Goal: Task Accomplishment & Management: Manage account settings

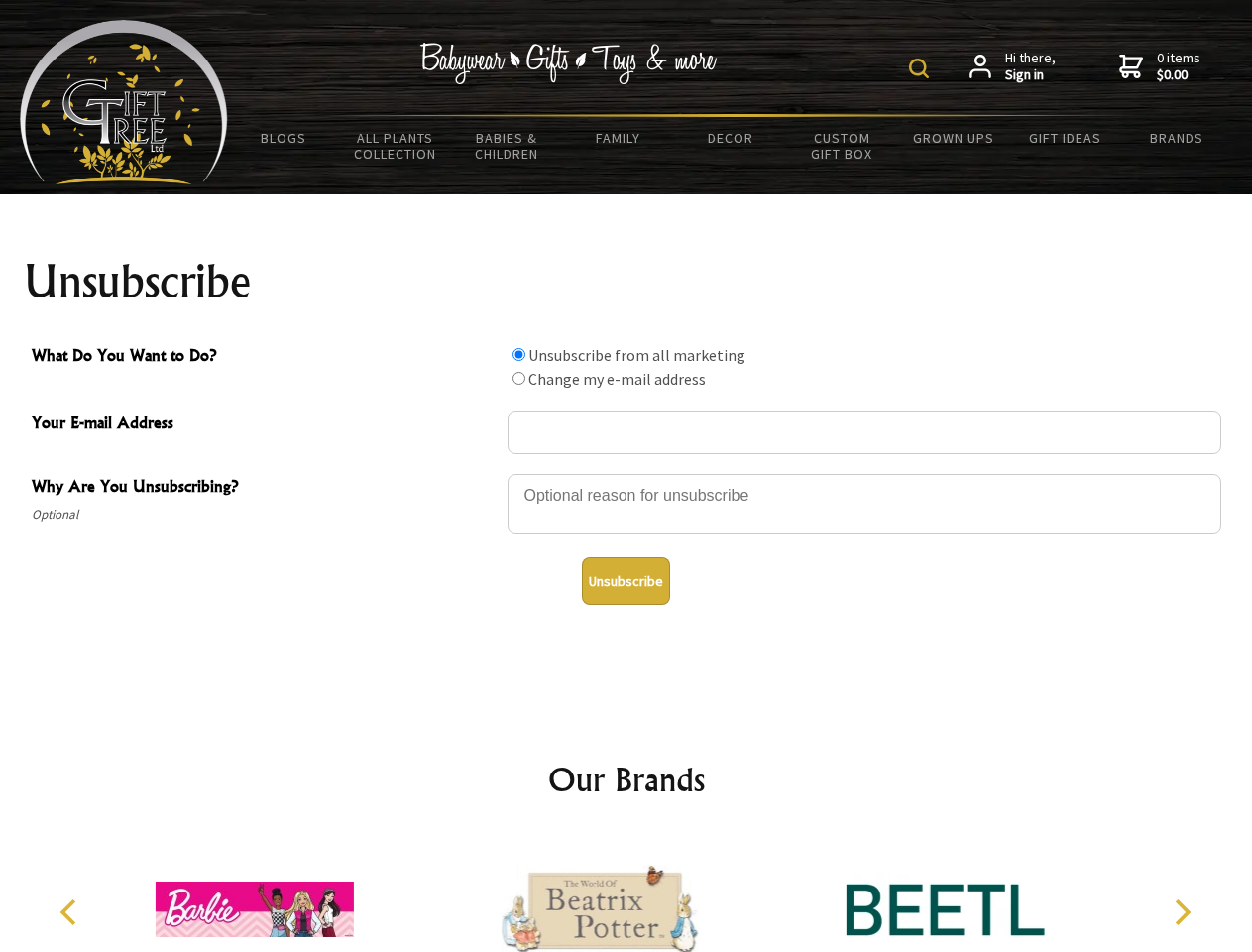
click at [922, 69] on img at bounding box center [919, 69] width 20 height 20
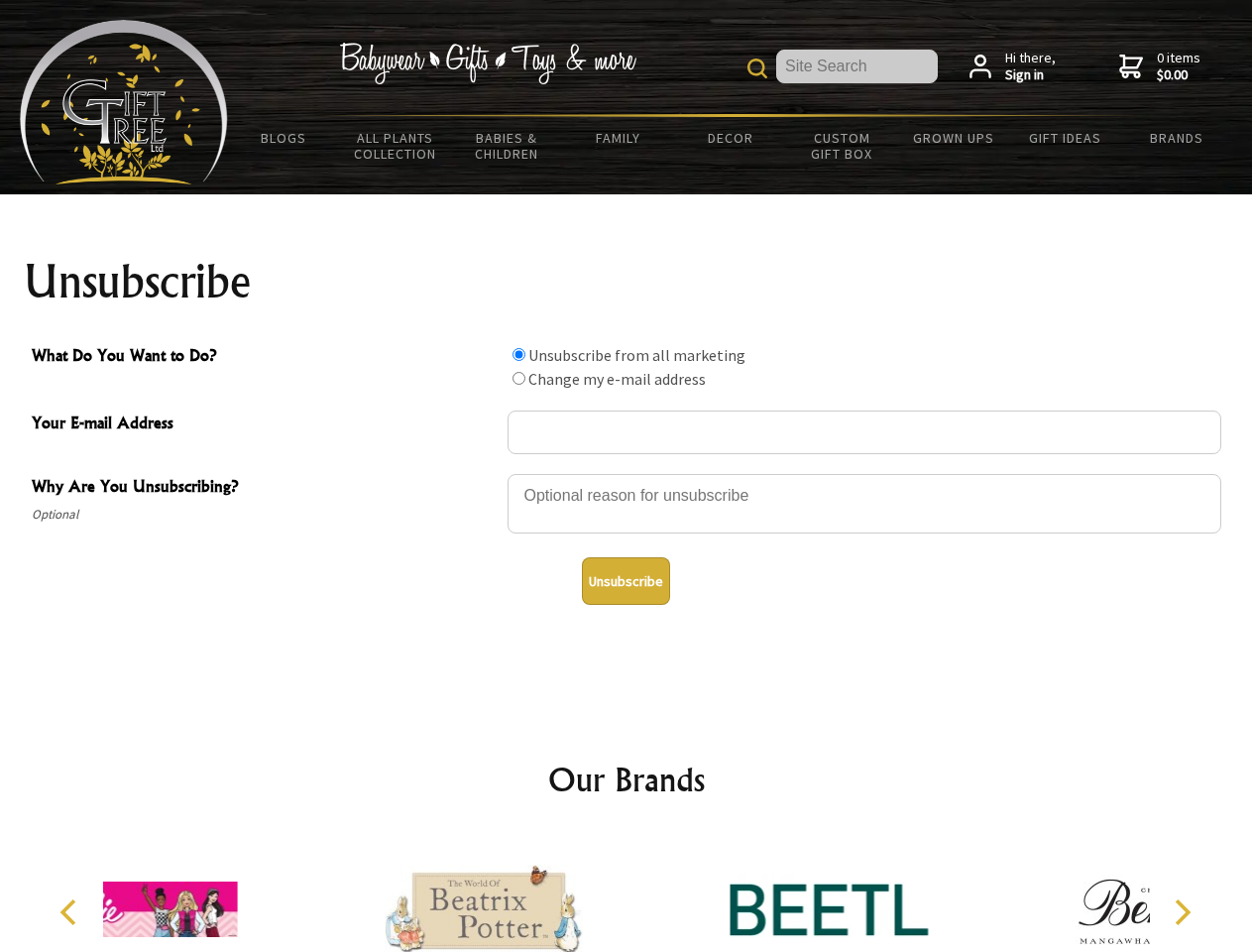
click at [626, 473] on div at bounding box center [865, 507] width 714 height 70
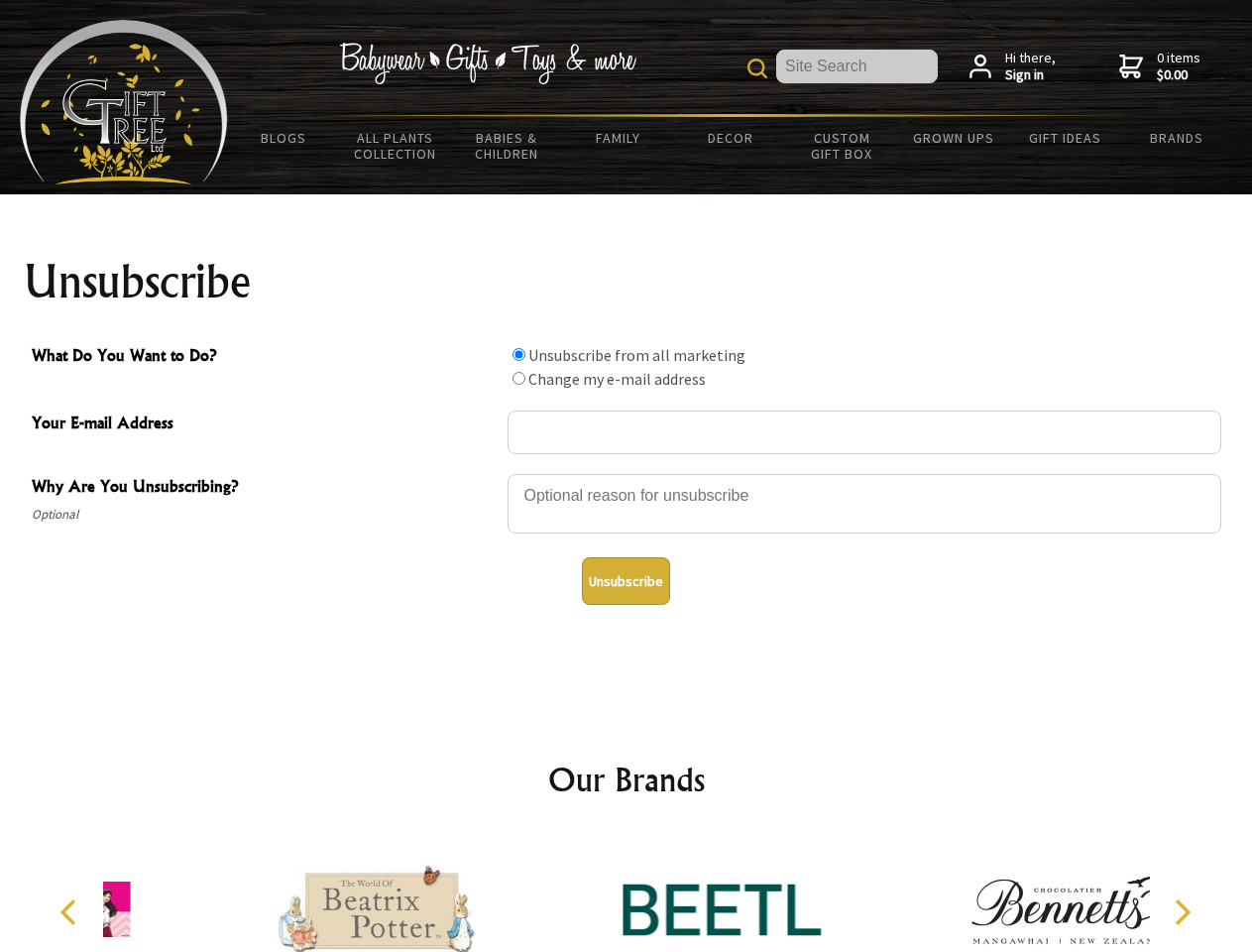
click at [519, 354] on input "What Do You Want to Do?" at bounding box center [519, 354] width 13 height 13
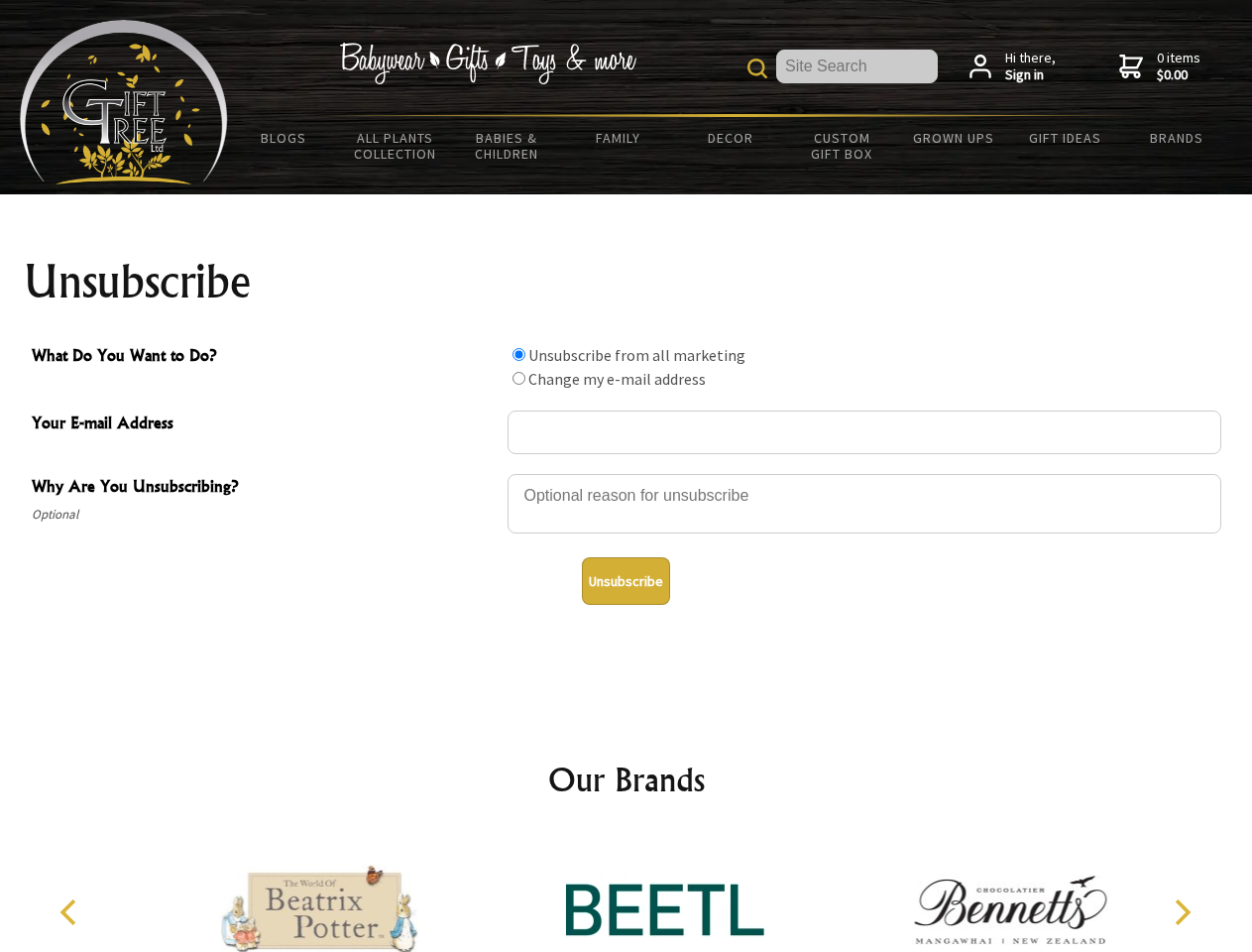
click at [519, 377] on input "What Do You Want to Do?" at bounding box center [519, 377] width 13 height 13
radio input "true"
